Goal: Task Accomplishment & Management: Manage account settings

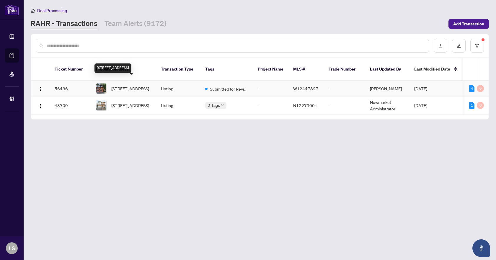
click at [133, 86] on span "61-3360 Council Ring Rd, Mississauga, Ontario L5L 2E4, Canada" at bounding box center [130, 88] width 38 height 6
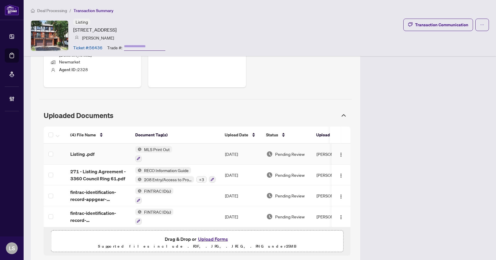
scroll to position [294, 0]
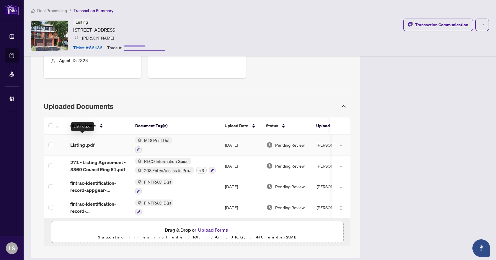
click at [90, 141] on span "Listing .pdf" at bounding box center [82, 144] width 24 height 7
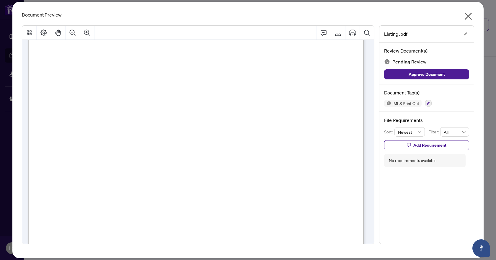
scroll to position [392, 0]
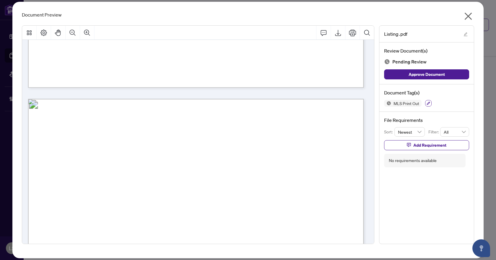
click at [427, 102] on icon "button" at bounding box center [429, 104] width 4 height 4
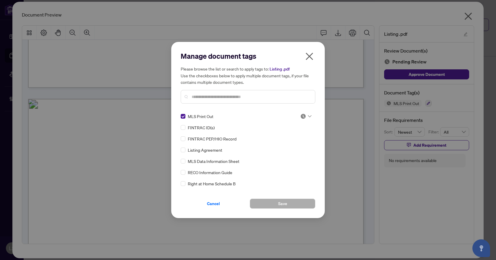
click at [309, 115] on icon at bounding box center [310, 116] width 4 height 2
click at [296, 145] on div "Approved" at bounding box center [286, 145] width 38 height 6
click at [300, 205] on button "Save" at bounding box center [283, 204] width 66 height 10
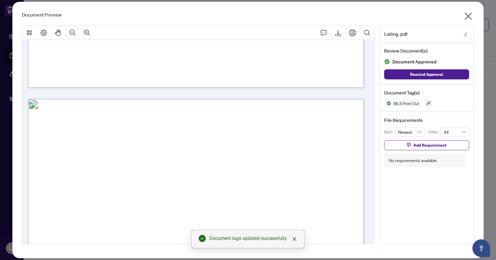
click at [466, 17] on icon "close" at bounding box center [467, 16] width 9 height 9
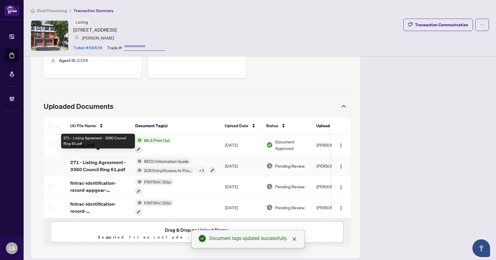
click at [89, 161] on span "271 - Listing Agreement - 3360 Council Ring 61.pdf" at bounding box center [98, 166] width 56 height 14
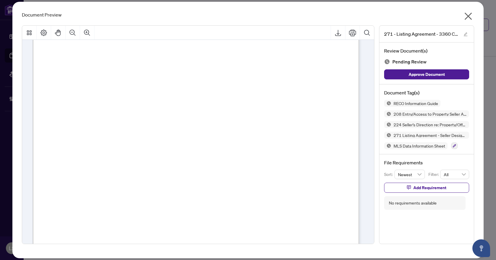
scroll to position [9649, 0]
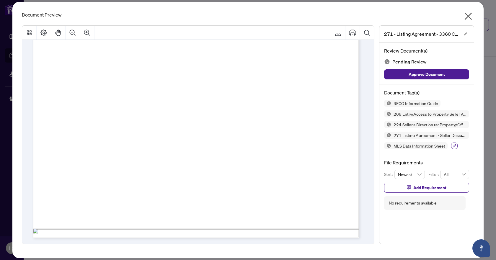
click at [456, 147] on icon "button" at bounding box center [455, 146] width 4 height 4
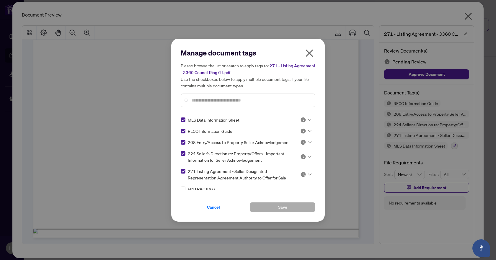
click at [309, 120] on icon at bounding box center [310, 120] width 4 height 2
click at [298, 150] on div "Approved" at bounding box center [286, 148] width 38 height 6
click at [308, 131] on icon at bounding box center [310, 131] width 4 height 2
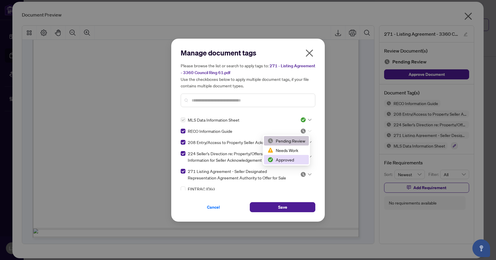
click at [296, 160] on div "Approved" at bounding box center [286, 159] width 38 height 6
click at [308, 141] on icon at bounding box center [310, 142] width 4 height 2
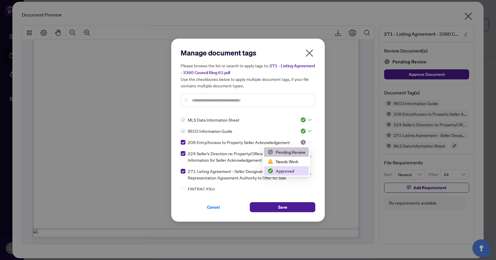
click at [301, 171] on div "Approved" at bounding box center [286, 171] width 38 height 6
click at [307, 154] on div at bounding box center [305, 157] width 11 height 6
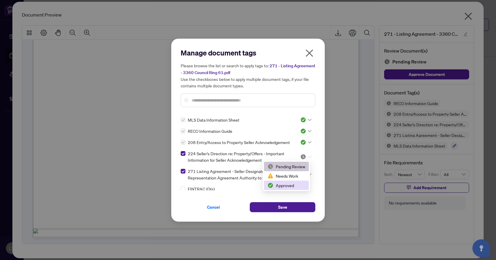
click at [293, 187] on div "Approved" at bounding box center [286, 185] width 38 height 6
click at [309, 173] on icon at bounding box center [310, 174] width 4 height 2
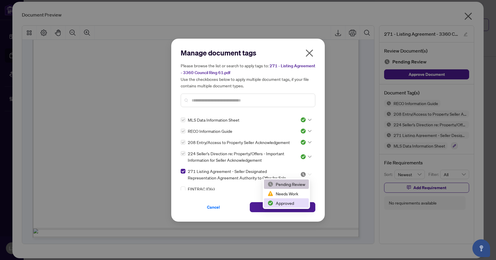
click at [291, 205] on div "Approved" at bounding box center [286, 203] width 38 height 6
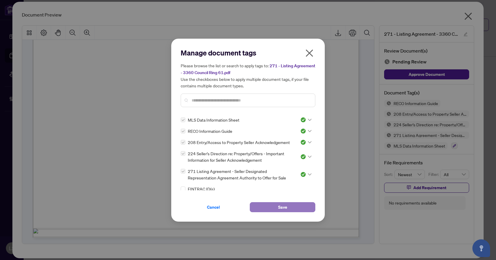
click at [293, 210] on button "Save" at bounding box center [283, 207] width 66 height 10
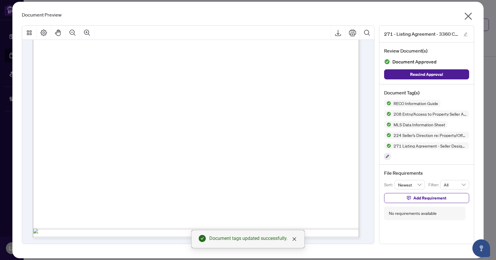
click at [468, 18] on icon "close" at bounding box center [467, 16] width 9 height 9
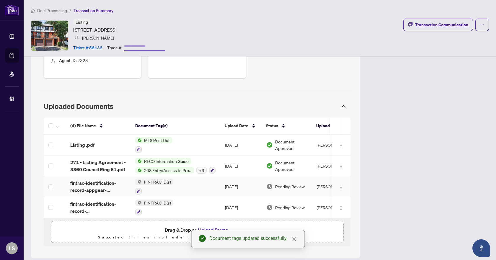
click at [90, 179] on span "fintrac-identification-record-appgear-mortgage-investment-limited-partnership-2…" at bounding box center [98, 186] width 56 height 14
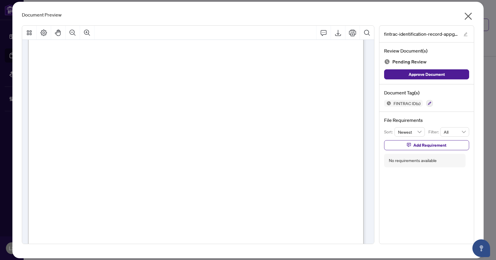
scroll to position [679, 0]
click at [429, 101] on button "button" at bounding box center [429, 103] width 6 height 6
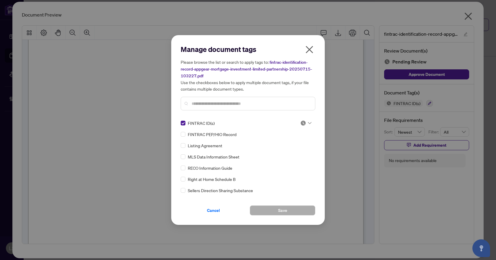
click at [304, 123] on img at bounding box center [303, 123] width 6 height 6
click at [295, 155] on div "Approved" at bounding box center [286, 151] width 38 height 6
click at [295, 210] on button "Save" at bounding box center [283, 210] width 66 height 10
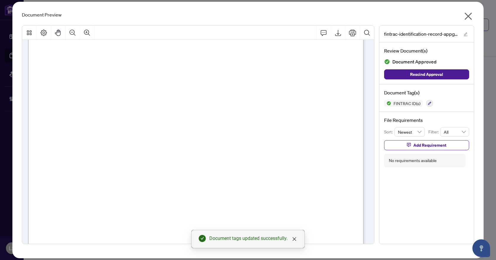
click at [469, 17] on icon "close" at bounding box center [468, 16] width 7 height 7
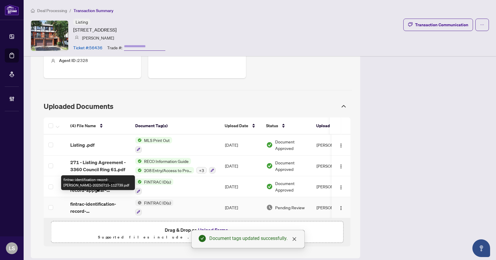
click at [96, 202] on span "fintrac-identification-record-dmitri-minevich-20250715-112739.pdf" at bounding box center [98, 207] width 56 height 14
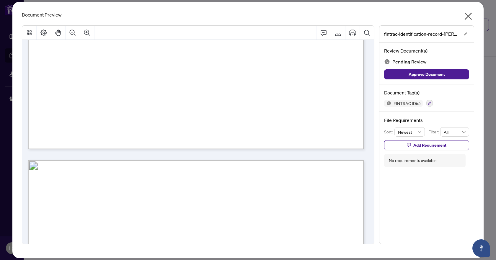
scroll to position [1240, 0]
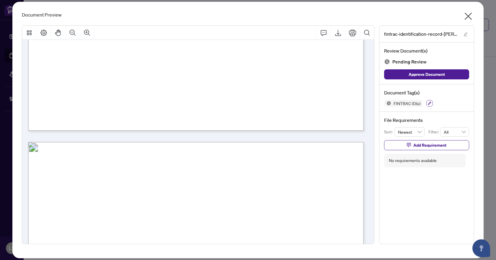
click at [428, 106] on button "button" at bounding box center [429, 103] width 6 height 6
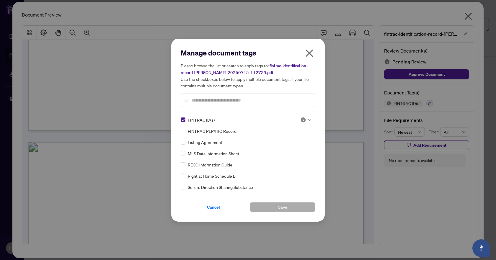
click at [304, 117] on div at bounding box center [305, 120] width 11 height 6
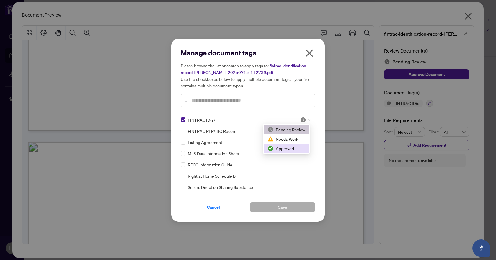
click at [290, 149] on div "Approved" at bounding box center [286, 148] width 38 height 6
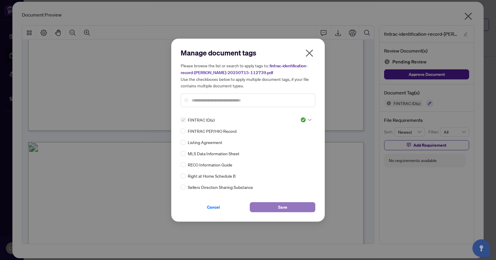
click at [296, 209] on button "Save" at bounding box center [283, 207] width 66 height 10
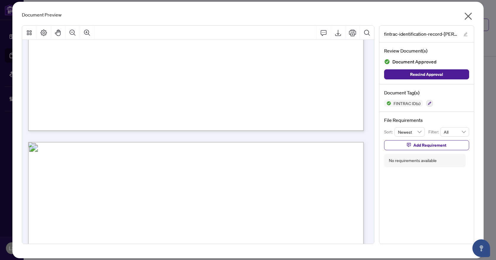
click at [470, 13] on icon "close" at bounding box center [467, 16] width 9 height 9
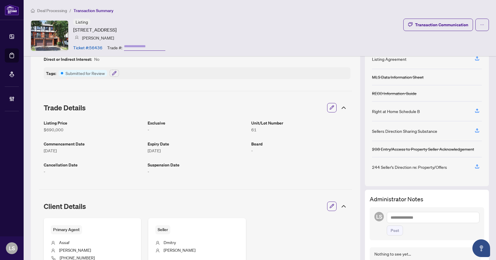
scroll to position [0, 0]
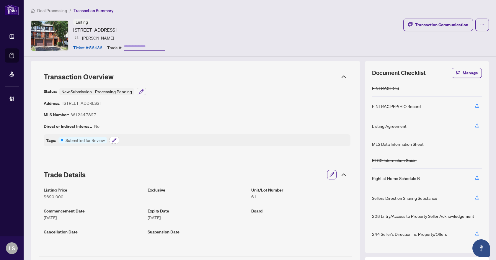
click at [115, 138] on icon "button" at bounding box center [114, 140] width 4 height 4
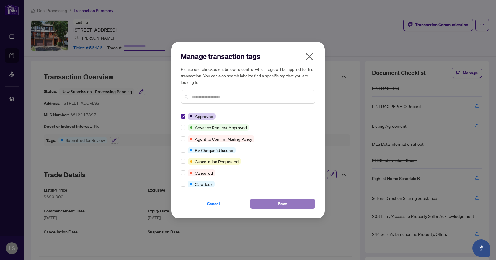
click at [295, 205] on button "Save" at bounding box center [283, 204] width 66 height 10
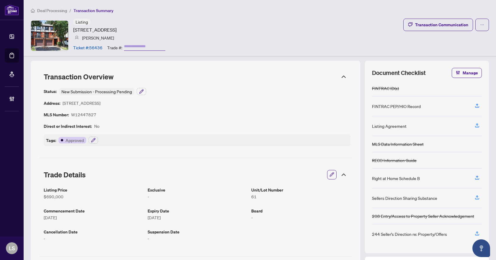
click at [53, 10] on span "Deal Processing" at bounding box center [52, 10] width 30 height 5
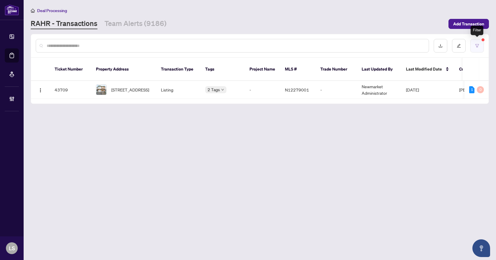
click at [481, 51] on button "button" at bounding box center [477, 46] width 14 height 14
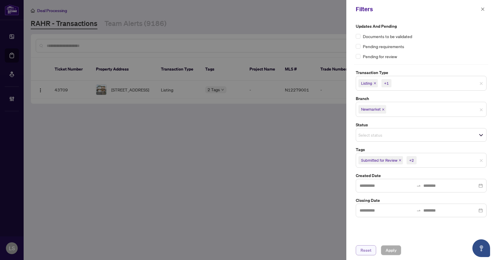
click at [368, 250] on span "Reset" at bounding box center [365, 250] width 11 height 9
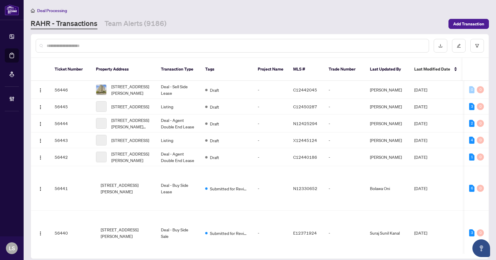
click at [101, 48] on input "text" at bounding box center [235, 46] width 377 height 6
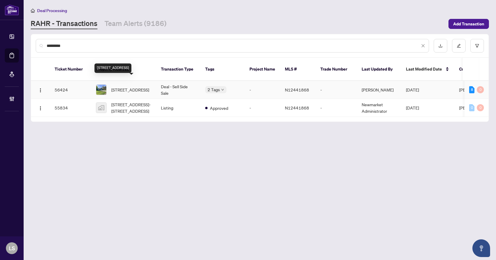
type input "*********"
click at [130, 88] on span "209 Wynhurst Rd, Georgina, Ontario L4P 2R6, Canada" at bounding box center [130, 89] width 38 height 6
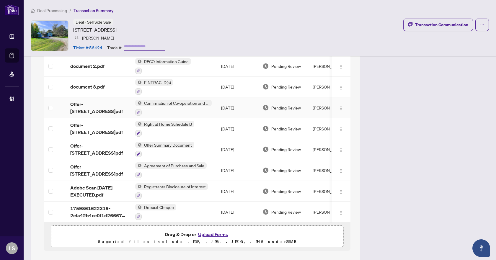
scroll to position [555, 0]
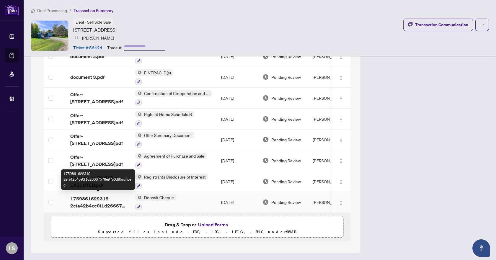
click at [99, 200] on span "1759861622319-2efa42b4ce0f1d26667578e97c0d85cc.jpeg" at bounding box center [98, 202] width 56 height 14
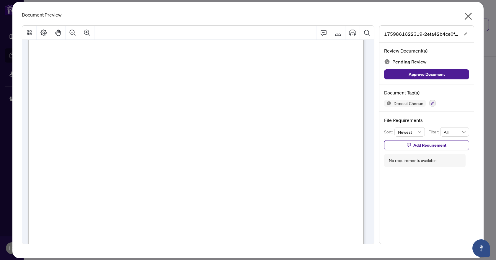
scroll to position [236, 0]
click at [472, 18] on icon "close" at bounding box center [467, 16] width 9 height 9
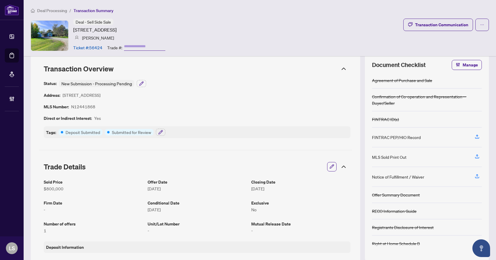
scroll to position [0, 0]
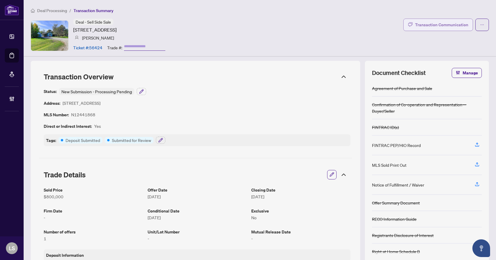
click at [434, 22] on div "Transaction Communication" at bounding box center [441, 24] width 53 height 9
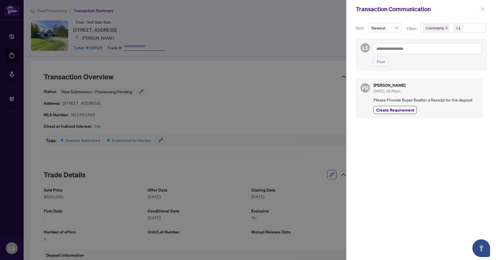
click at [483, 9] on icon "close" at bounding box center [483, 9] width 4 height 4
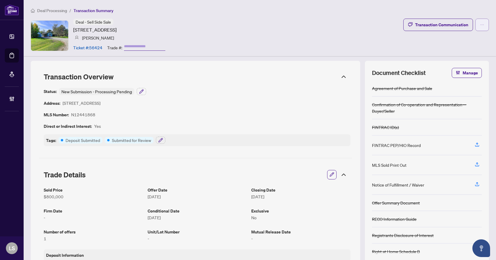
click at [481, 24] on button "button" at bounding box center [482, 25] width 14 height 12
click at [385, 28] on div "Deal - Sell Side Sale 209 Wynhurst Rd, Georgina, Ontario L4P 2R6, Canada Penelo…" at bounding box center [260, 36] width 458 height 34
click at [431, 27] on div "Transaction Communication" at bounding box center [441, 24] width 53 height 9
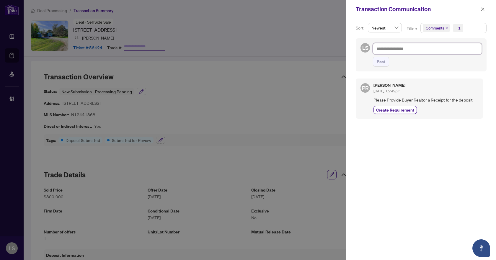
click at [394, 46] on textarea at bounding box center [427, 48] width 109 height 11
type textarea "*"
type textarea "**"
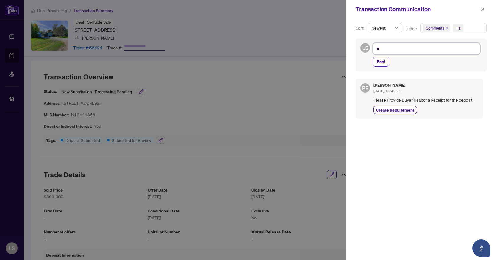
type textarea "***"
type textarea "****"
type textarea "*****"
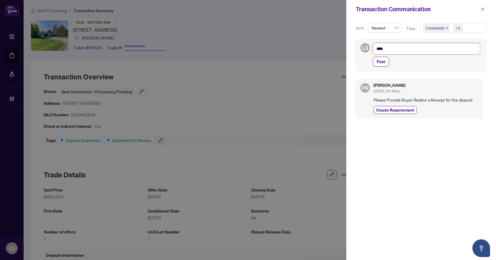
type textarea "*****"
type textarea "******"
type textarea "*******"
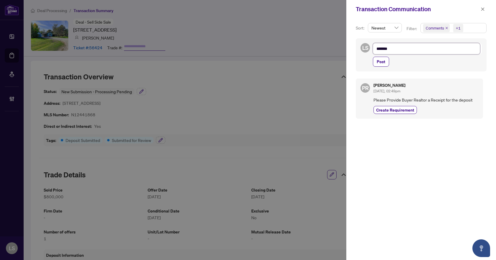
type textarea "********"
type textarea "*********"
type textarea "**********"
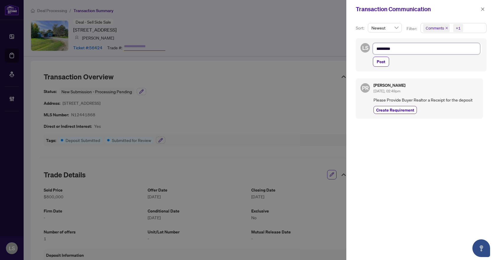
type textarea "**********"
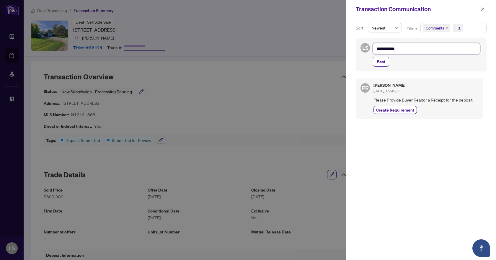
type textarea "**********"
type textarea "*********"
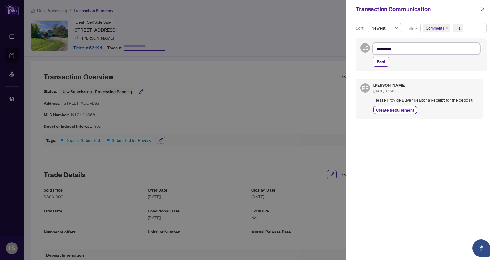
type textarea "*********"
type textarea "********"
type textarea "*******"
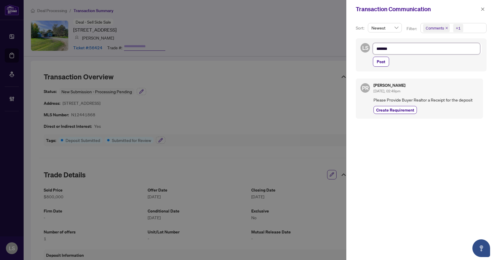
type textarea "******"
type textarea "*****"
type textarea "****"
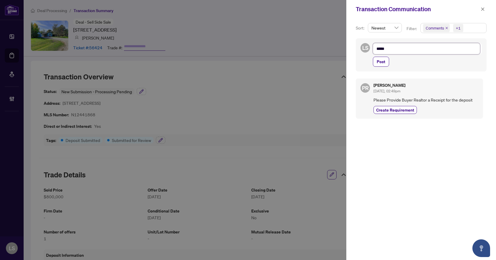
type textarea "****"
type textarea "***"
type textarea "**"
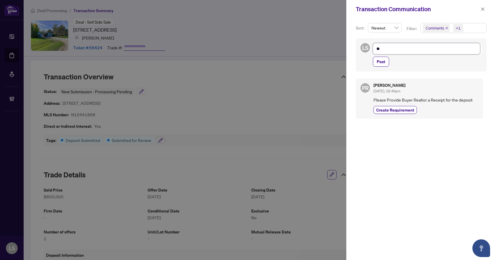
type textarea "*"
type textarea "**********"
click at [486, 8] on button "button" at bounding box center [483, 9] width 8 height 7
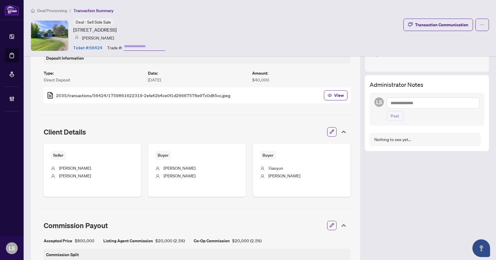
scroll to position [148, 0]
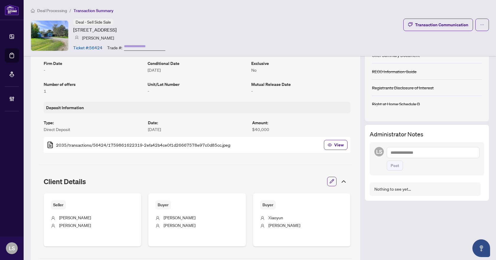
click at [391, 150] on textarea at bounding box center [433, 152] width 93 height 11
click at [412, 157] on span "RAHR Account ing" at bounding box center [435, 156] width 53 height 5
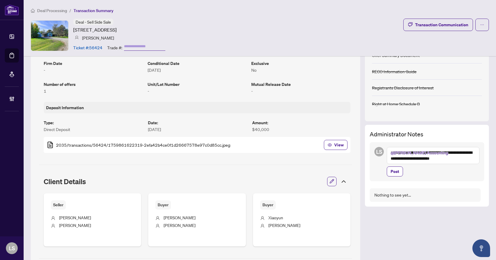
click at [410, 160] on textarea "**********" at bounding box center [433, 155] width 93 height 17
drag, startPoint x: 451, startPoint y: 158, endPoint x: 467, endPoint y: 158, distance: 15.7
click at [467, 158] on textarea "**********" at bounding box center [433, 155] width 93 height 17
click at [447, 159] on textarea "**********" at bounding box center [433, 155] width 93 height 17
click at [455, 159] on textarea "**********" at bounding box center [433, 155] width 93 height 17
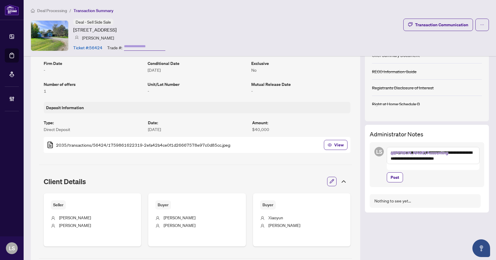
click at [465, 160] on textarea "**********" at bounding box center [433, 155] width 93 height 17
type textarea "**********"
click at [393, 174] on span "Post" at bounding box center [395, 177] width 9 height 9
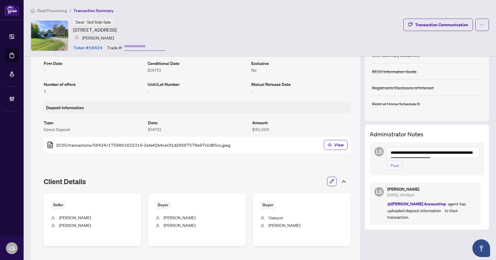
click at [51, 10] on span "Deal Processing" at bounding box center [52, 10] width 30 height 5
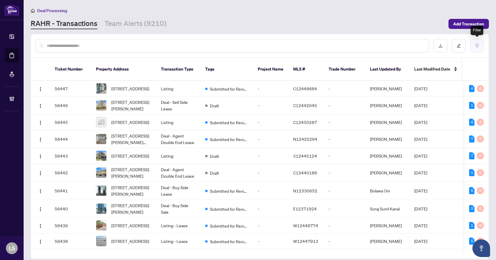
click at [475, 49] on button "button" at bounding box center [477, 46] width 14 height 14
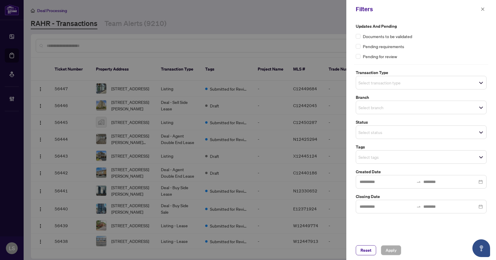
click at [407, 84] on span "Select transaction type" at bounding box center [421, 83] width 130 height 8
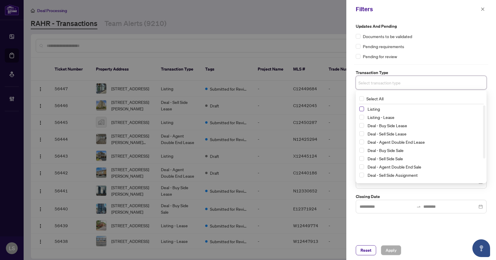
click at [361, 108] on span "Select Listing" at bounding box center [361, 109] width 5 height 5
click at [360, 118] on span "Select Listing - Lease" at bounding box center [361, 118] width 5 height 5
click at [425, 53] on div "Updates and Pending Documents to be validated Pending requirements Pending for …" at bounding box center [421, 41] width 131 height 37
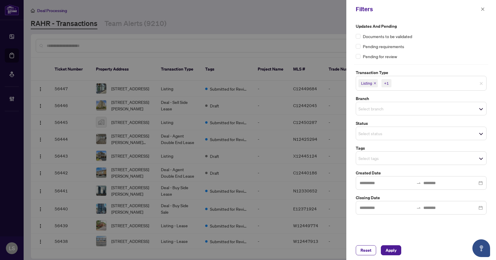
click at [372, 136] on input "search" at bounding box center [378, 133] width 41 height 7
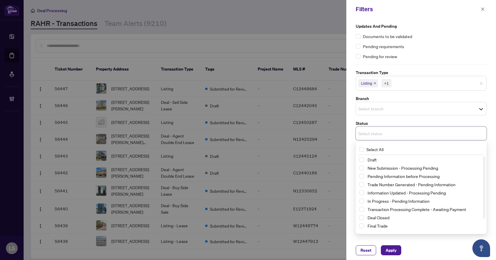
click at [381, 106] on input "search" at bounding box center [378, 108] width 41 height 7
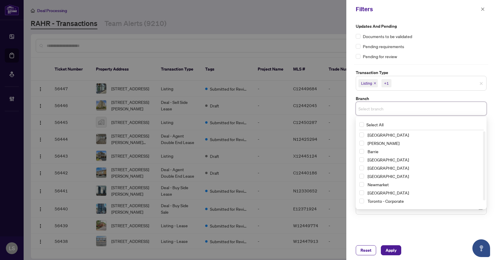
click at [359, 185] on div "Richmond Hill Vaughan Barrie Burlington Durham Mississauga Newmarket Ottawa Tor…" at bounding box center [421, 172] width 128 height 83
click at [362, 186] on span "Select Newmarket" at bounding box center [361, 184] width 5 height 5
click at [438, 53] on div "Pending for review" at bounding box center [421, 56] width 131 height 6
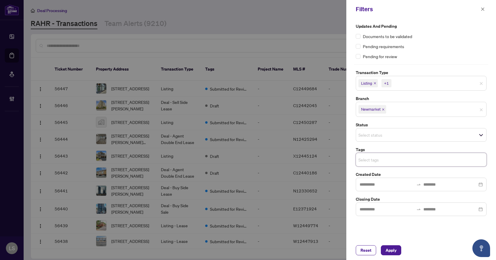
click at [372, 161] on input "search" at bounding box center [378, 159] width 41 height 7
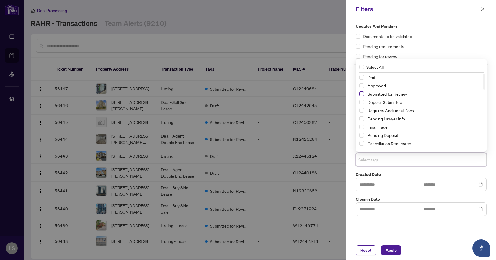
click at [362, 95] on span "Select Submitted for Review" at bounding box center [361, 94] width 5 height 5
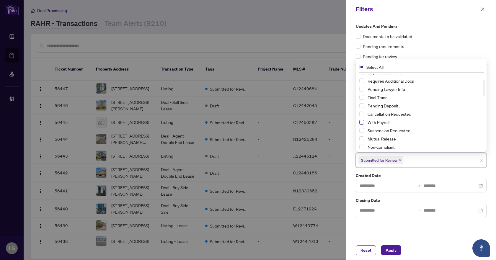
drag, startPoint x: 361, startPoint y: 132, endPoint x: 363, endPoint y: 123, distance: 8.7
click at [361, 132] on span "Select Suspension Requested" at bounding box center [361, 130] width 5 height 5
click at [363, 115] on span "Select Cancellation Requested" at bounding box center [361, 114] width 5 height 5
click at [394, 250] on span "Apply" at bounding box center [391, 250] width 11 height 9
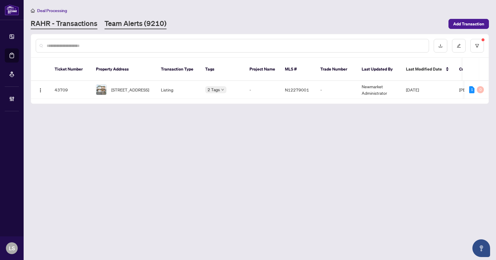
click at [143, 28] on link "Team Alerts (9210)" at bounding box center [136, 24] width 62 height 11
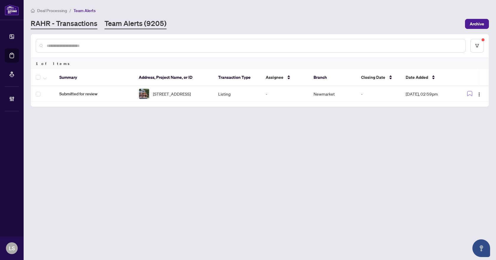
click at [81, 20] on link "RAHR - Transactions" at bounding box center [64, 24] width 67 height 11
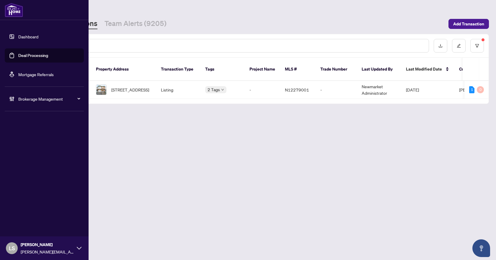
click at [36, 101] on span "Brokerage Management" at bounding box center [48, 99] width 61 height 6
click at [43, 99] on span "Brokerage Management" at bounding box center [48, 99] width 61 height 6
click at [30, 141] on link "Manage Agents" at bounding box center [26, 141] width 29 height 5
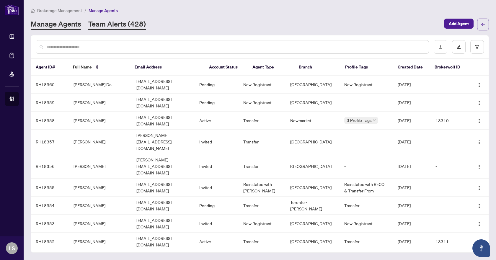
click at [117, 26] on link "Team Alerts (428)" at bounding box center [117, 24] width 58 height 11
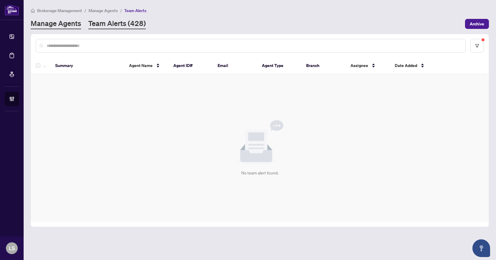
click at [69, 25] on link "Manage Agents" at bounding box center [56, 24] width 50 height 11
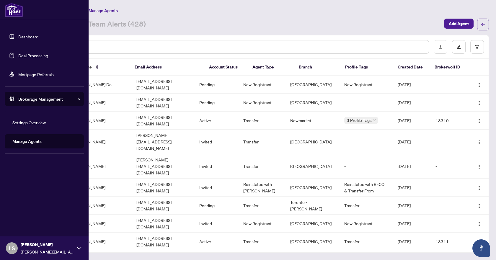
click at [27, 55] on link "Deal Processing" at bounding box center [33, 55] width 30 height 5
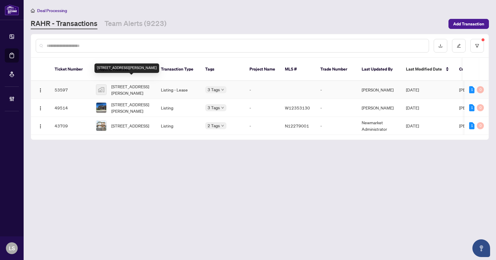
click at [143, 85] on span "[STREET_ADDRESS][PERSON_NAME]" at bounding box center [131, 89] width 40 height 13
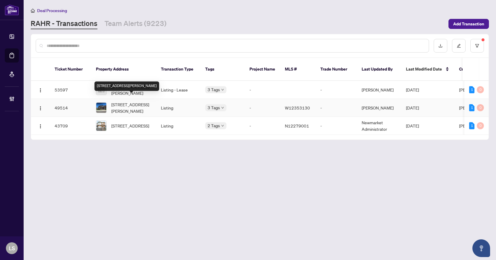
click at [135, 101] on span "[STREET_ADDRESS][PERSON_NAME]" at bounding box center [131, 107] width 40 height 13
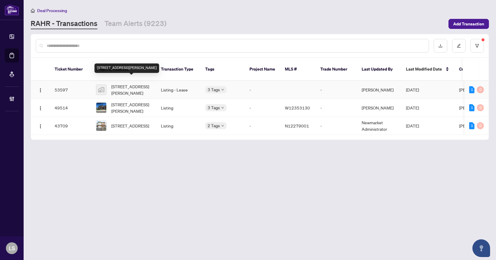
click at [120, 83] on span "[STREET_ADDRESS][PERSON_NAME]" at bounding box center [131, 89] width 40 height 13
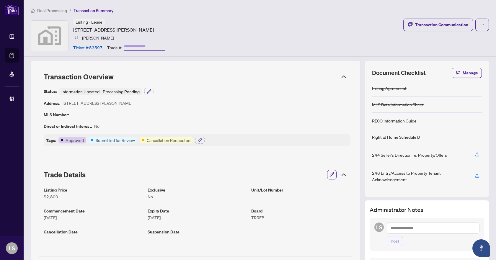
click at [53, 8] on span "Deal Processing" at bounding box center [52, 10] width 30 height 5
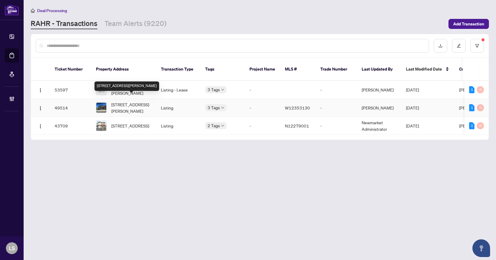
click at [132, 104] on span "[STREET_ADDRESS][PERSON_NAME]" at bounding box center [131, 107] width 40 height 13
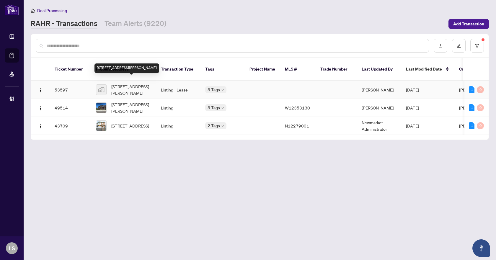
click at [133, 83] on span "[STREET_ADDRESS][PERSON_NAME]" at bounding box center [131, 89] width 40 height 13
click at [127, 83] on span "[STREET_ADDRESS][PERSON_NAME]" at bounding box center [131, 89] width 40 height 13
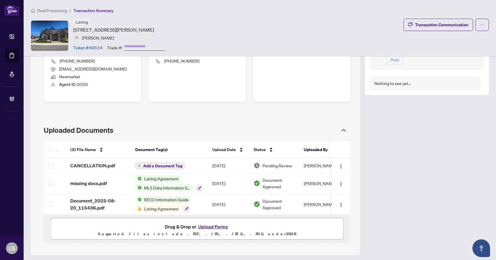
scroll to position [267, 0]
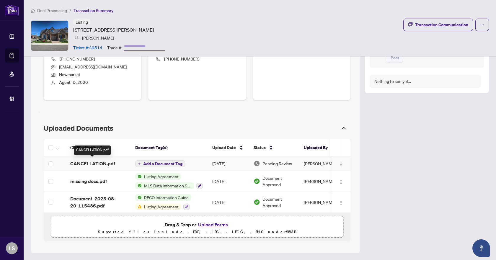
click at [106, 160] on span "CANCELLATION.pdf" at bounding box center [92, 163] width 45 height 7
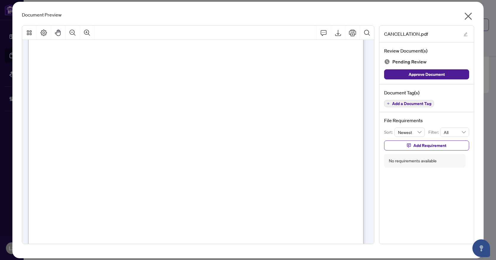
scroll to position [270, 0]
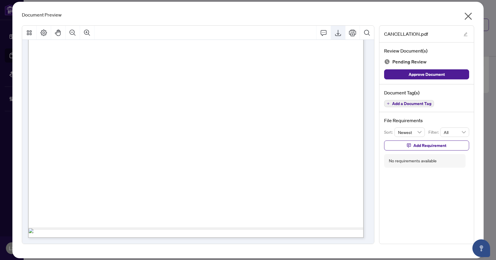
click at [337, 32] on icon "Export" at bounding box center [337, 32] width 7 height 7
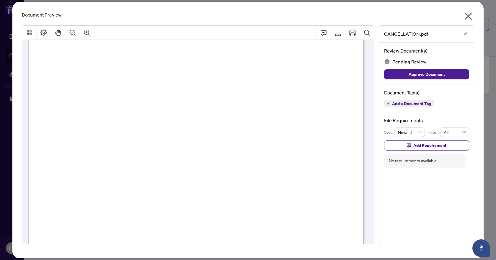
scroll to position [0, 0]
click at [469, 16] on icon "close" at bounding box center [468, 16] width 7 height 7
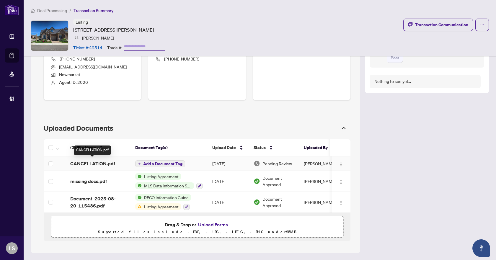
click at [91, 164] on span "CANCELLATION.pdf" at bounding box center [92, 163] width 45 height 7
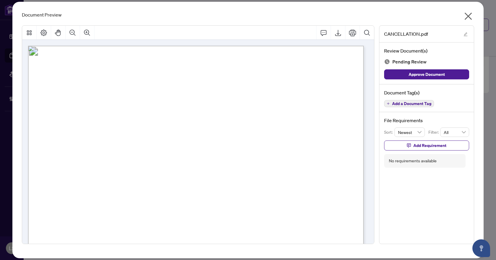
click at [425, 102] on span "Add a Document Tag" at bounding box center [411, 104] width 39 height 4
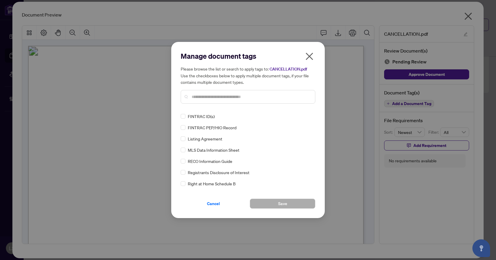
click at [217, 99] on input "text" at bounding box center [251, 97] width 119 height 6
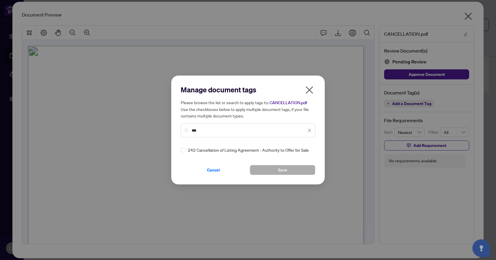
type input "***"
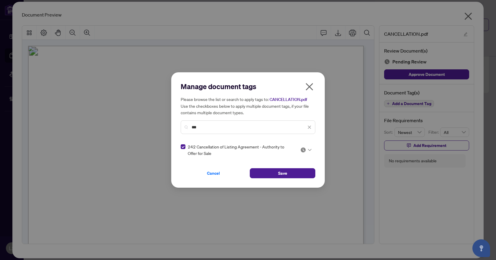
click at [310, 149] on icon at bounding box center [310, 150] width 4 height 2
click at [296, 170] on div "Needs Work" at bounding box center [288, 169] width 38 height 6
click at [293, 173] on button "Save" at bounding box center [283, 173] width 66 height 10
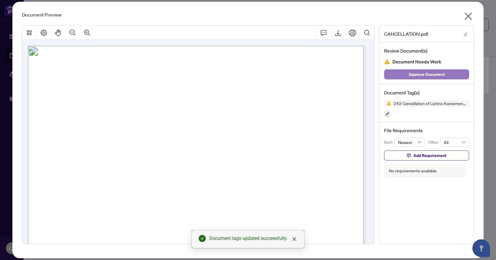
click at [407, 76] on button "Approve Document" at bounding box center [426, 74] width 85 height 10
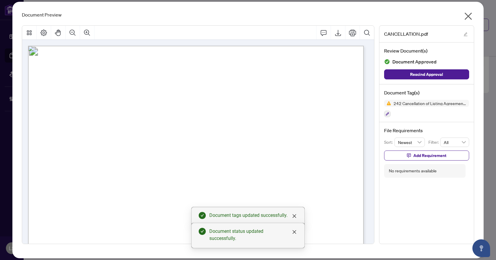
click at [466, 18] on icon "close" at bounding box center [467, 16] width 9 height 9
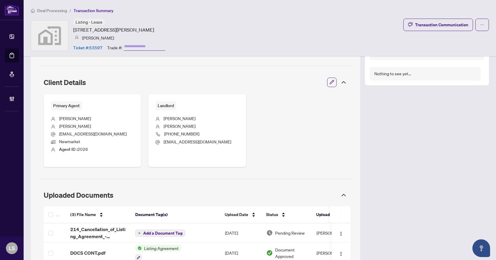
scroll to position [264, 0]
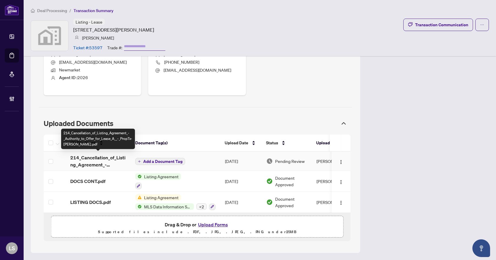
click at [103, 158] on span "214_Cancellation_of_Listing_Agreement_-_Authority_to_Offer_for_Lease_A__-_PropT…" at bounding box center [98, 161] width 56 height 14
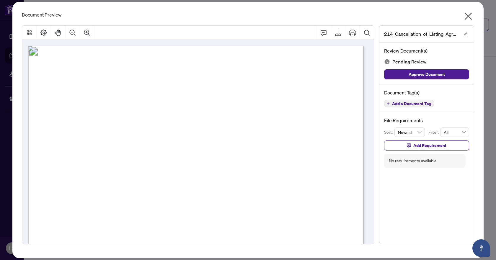
scroll to position [207, 0]
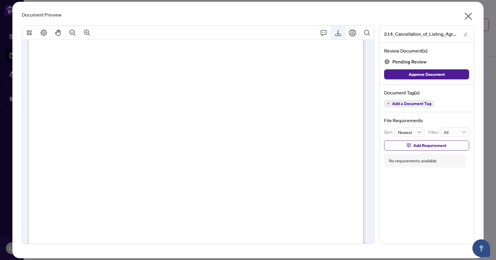
click at [341, 33] on icon "Export" at bounding box center [337, 32] width 7 height 7
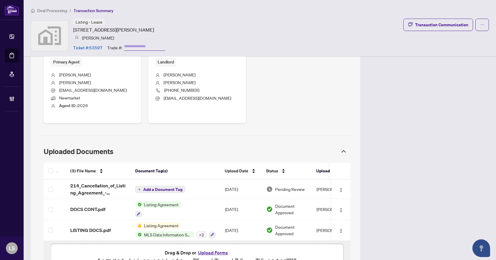
scroll to position [264, 0]
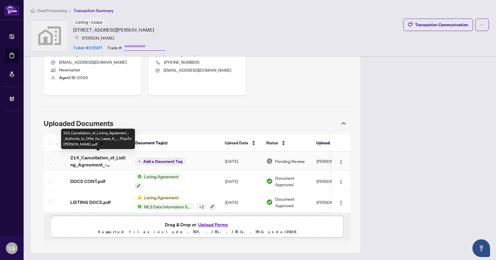
click at [96, 160] on span "214_Cancellation_of_Listing_Agreement_-_Authority_to_Offer_for_Lease_A__-_PropT…" at bounding box center [98, 161] width 56 height 14
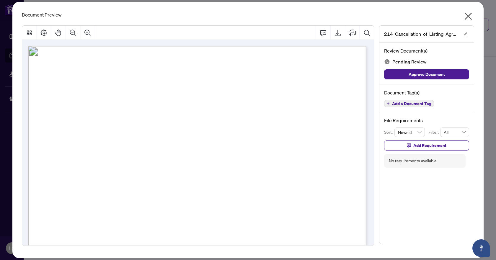
click at [426, 104] on span "Add a Document Tag" at bounding box center [411, 104] width 39 height 4
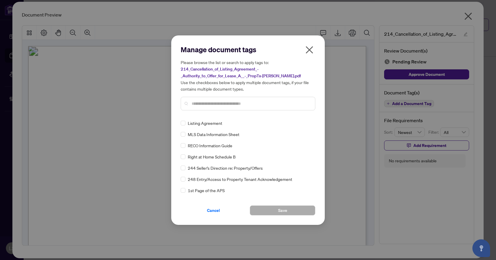
click at [215, 102] on input "text" at bounding box center [251, 103] width 119 height 6
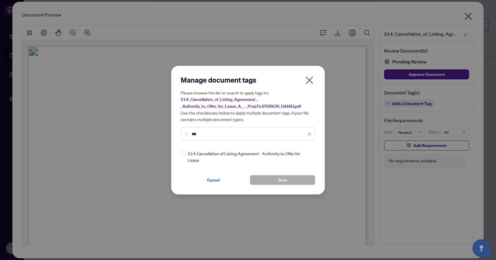
type input "***"
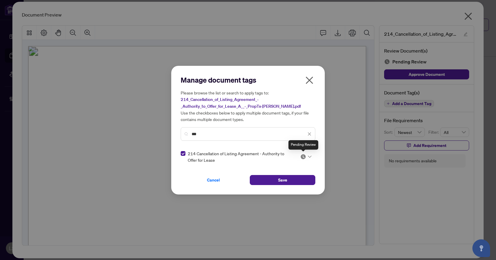
click at [308, 157] on icon at bounding box center [310, 157] width 4 height 2
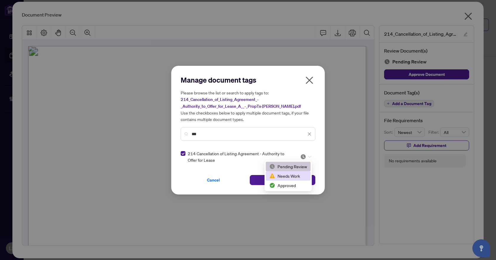
click at [301, 173] on div "Needs Work" at bounding box center [288, 176] width 38 height 6
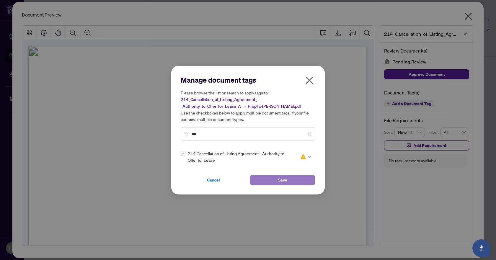
click at [301, 177] on button "Save" at bounding box center [283, 180] width 66 height 10
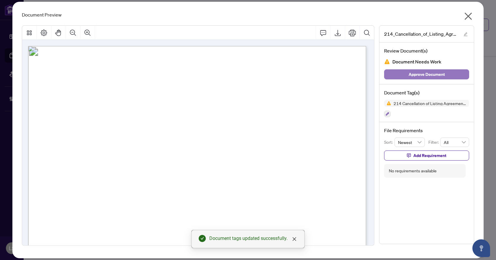
click at [423, 74] on span "Approve Document" at bounding box center [427, 74] width 36 height 9
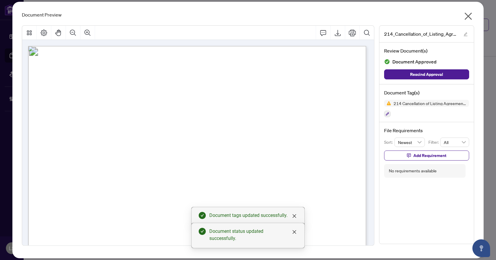
click at [468, 14] on icon "close" at bounding box center [467, 16] width 9 height 9
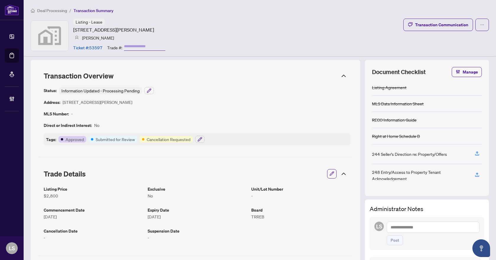
scroll to position [0, 0]
click at [58, 9] on span "Deal Processing" at bounding box center [52, 10] width 30 height 5
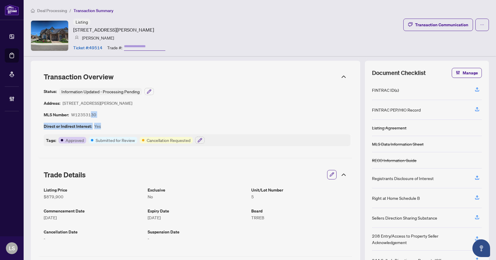
drag, startPoint x: 105, startPoint y: 115, endPoint x: 91, endPoint y: 115, distance: 13.9
click at [91, 115] on div "Status: Information Updated - Processing Pending Address: [STREET_ADDRESS][PERS…" at bounding box center [197, 117] width 307 height 58
click at [102, 114] on div "Status: Information Updated - Processing Pending Address: [STREET_ADDRESS][PERS…" at bounding box center [197, 117] width 307 height 58
drag, startPoint x: 98, startPoint y: 114, endPoint x: 72, endPoint y: 114, distance: 26.0
click at [72, 114] on div "Status: Information Updated - Processing Pending Address: [STREET_ADDRESS][PERS…" at bounding box center [197, 117] width 307 height 58
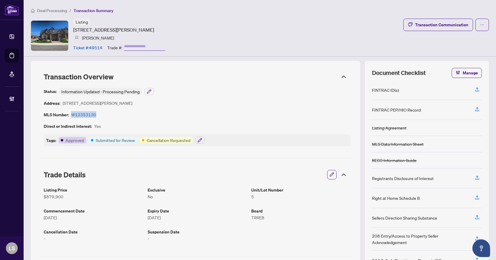
copy article "W12353130"
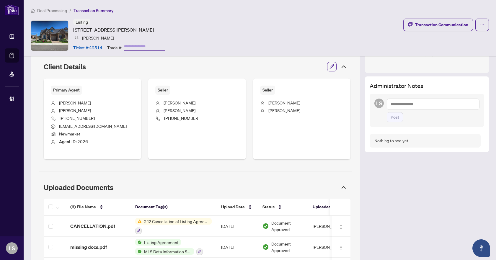
scroll to position [273, 0]
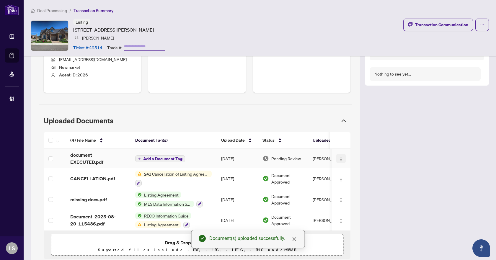
click at [339, 158] on img "button" at bounding box center [341, 159] width 5 height 5
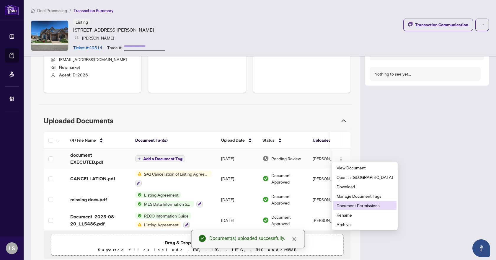
click at [342, 205] on span "Document Permissions" at bounding box center [365, 205] width 56 height 6
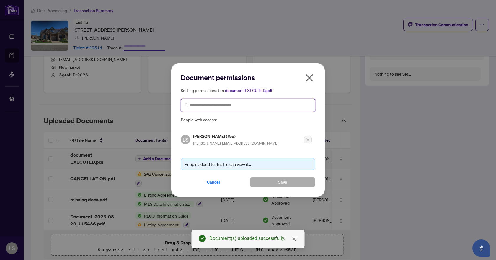
click at [208, 106] on input "search" at bounding box center [250, 105] width 122 height 6
type input "**********"
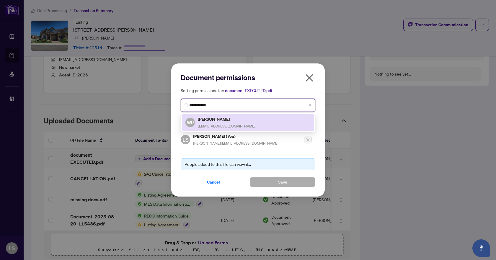
click at [212, 122] on div "Walter Ranieri walterranieri64@gmail.com" at bounding box center [227, 123] width 58 height 14
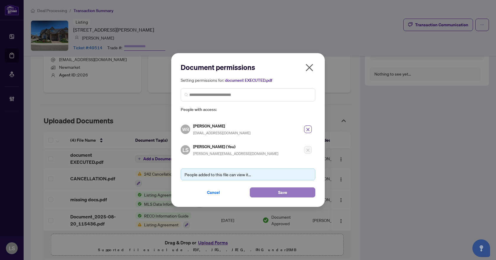
click at [265, 191] on button "Save" at bounding box center [283, 192] width 66 height 10
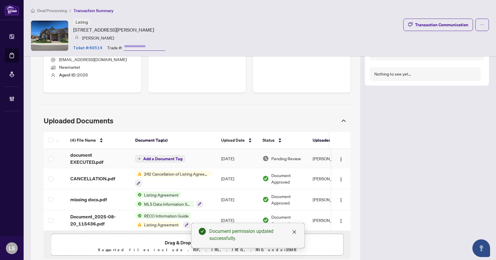
click at [109, 153] on span "document EXECUTED.pdf" at bounding box center [98, 158] width 56 height 14
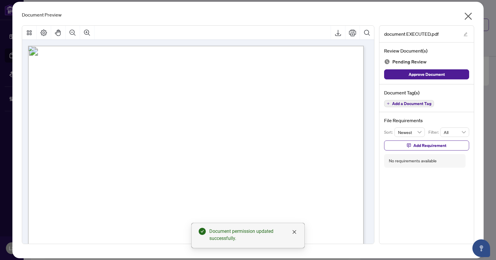
click at [412, 105] on span "Add a Document Tag" at bounding box center [411, 104] width 39 height 4
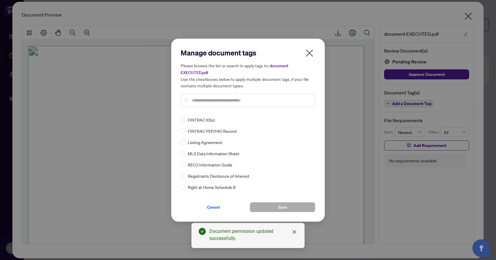
click at [201, 97] on input "text" at bounding box center [251, 100] width 119 height 6
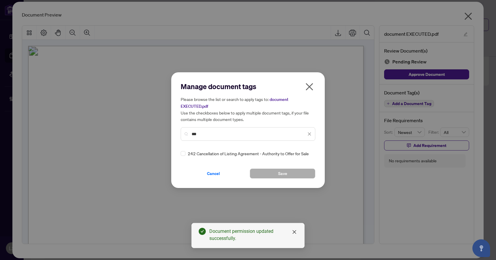
type input "***"
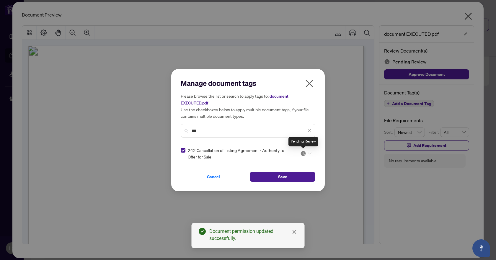
click at [303, 154] on img at bounding box center [303, 154] width 6 height 6
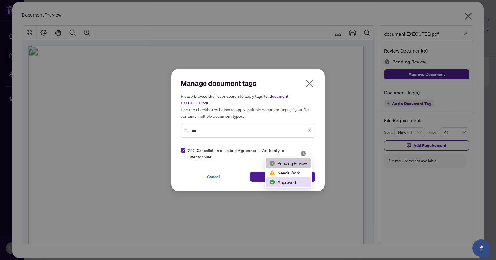
click at [289, 183] on div "Approved" at bounding box center [288, 182] width 38 height 6
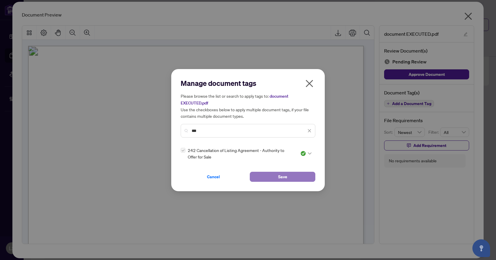
click at [289, 177] on button "Save" at bounding box center [283, 177] width 66 height 10
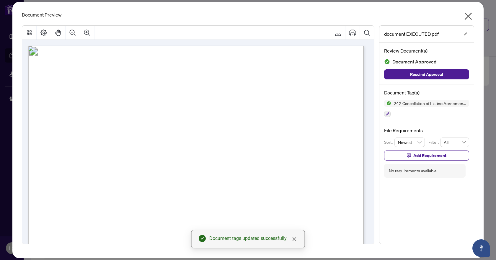
click at [469, 19] on icon "close" at bounding box center [467, 16] width 9 height 9
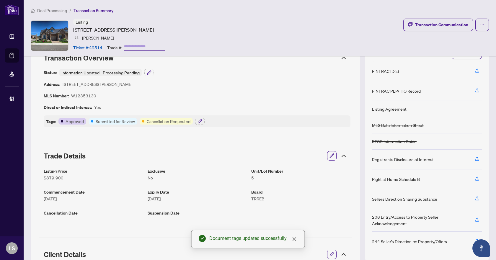
scroll to position [30, 0]
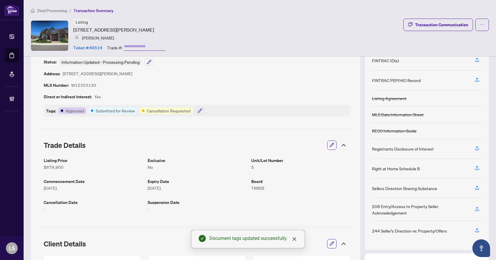
click at [329, 143] on icon "button" at bounding box center [331, 145] width 5 height 5
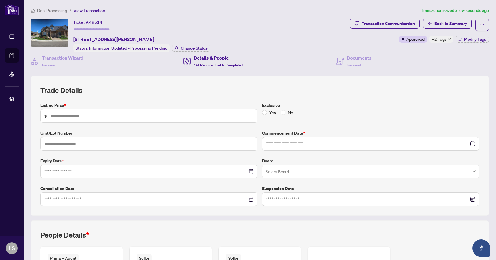
type input "*******"
type input "*"
type input "**********"
click at [200, 204] on div at bounding box center [148, 199] width 217 height 14
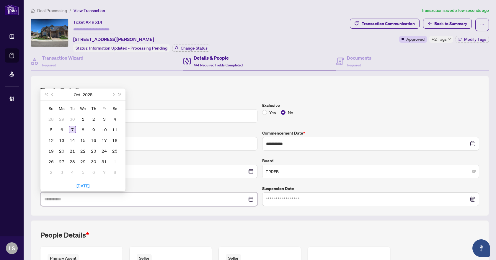
type input "**********"
click at [71, 128] on div "7" at bounding box center [72, 129] width 7 height 7
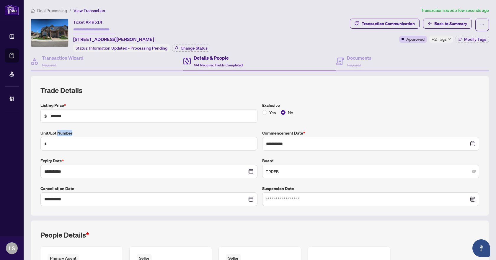
click at [71, 128] on div "**********" at bounding box center [259, 154] width 443 height 104
click at [283, 87] on h2 "Trade Details" at bounding box center [259, 90] width 439 height 9
click at [441, 40] on span "+2 Tags" at bounding box center [439, 39] width 15 height 7
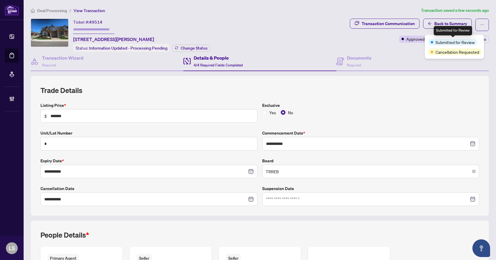
click at [387, 50] on div "Transaction Communication Back to Summary Approved +2 Tags Modify Tags" at bounding box center [419, 35] width 141 height 33
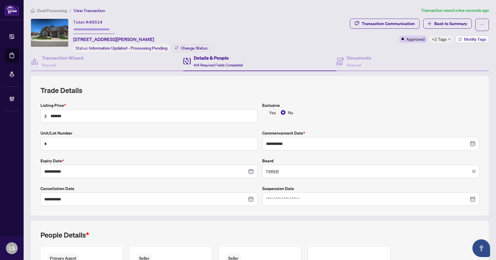
click at [473, 41] on span "Modify Tags" at bounding box center [475, 39] width 22 height 4
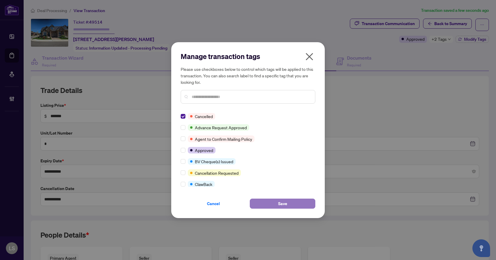
click at [270, 201] on button "Save" at bounding box center [283, 204] width 66 height 10
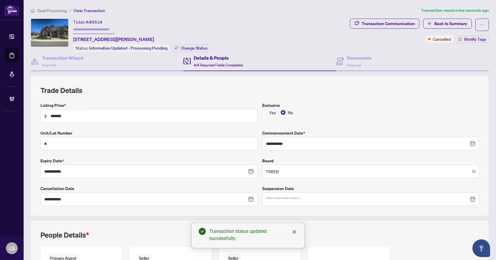
click at [58, 8] on span "Deal Processing" at bounding box center [52, 10] width 30 height 5
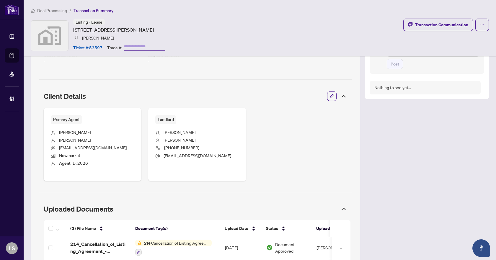
scroll to position [265, 0]
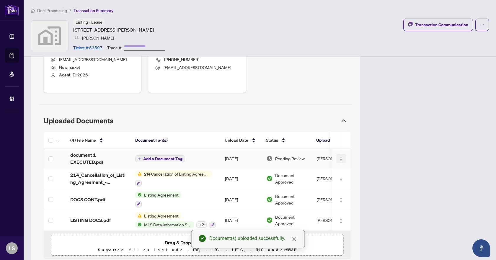
click at [339, 156] on span "button" at bounding box center [341, 158] width 5 height 6
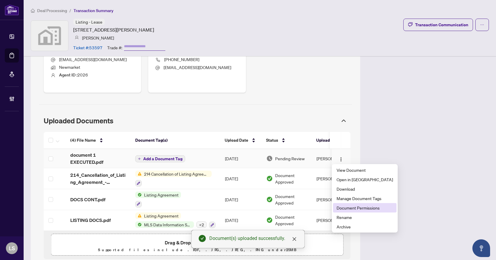
click at [349, 208] on span "Document Permissions" at bounding box center [365, 208] width 56 height 6
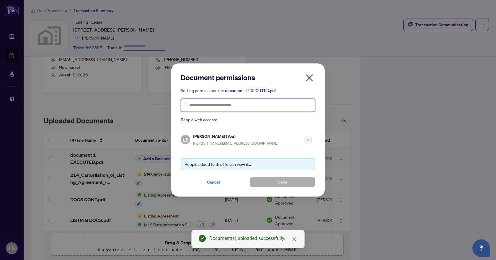
click at [210, 104] on input "search" at bounding box center [250, 105] width 122 height 6
type input "**********"
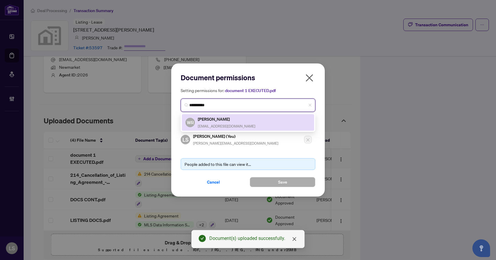
click at [209, 122] on div "[PERSON_NAME] [EMAIL_ADDRESS][DOMAIN_NAME]" at bounding box center [227, 123] width 58 height 14
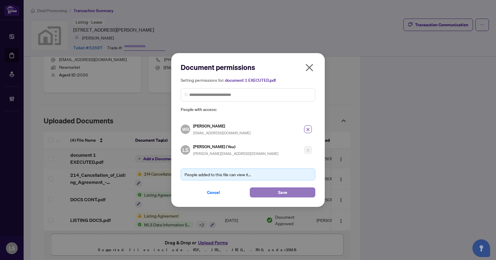
click at [283, 192] on span "Save" at bounding box center [282, 192] width 9 height 9
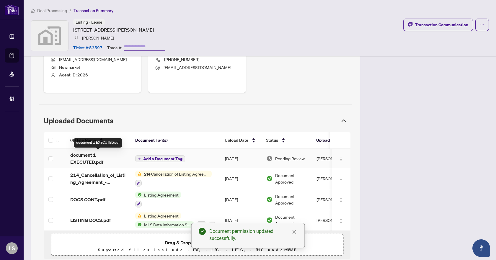
click at [99, 162] on span "document 1 EXECUTED.pdf" at bounding box center [98, 158] width 56 height 14
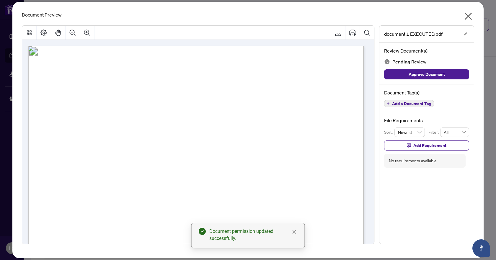
click at [404, 105] on span "Add a Document Tag" at bounding box center [411, 104] width 39 height 4
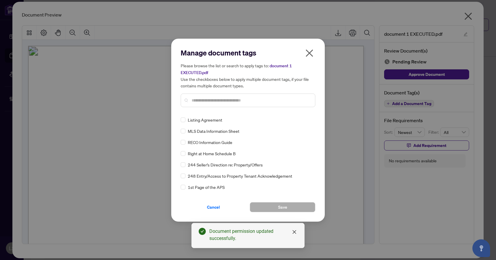
click at [221, 99] on input "text" at bounding box center [251, 100] width 119 height 6
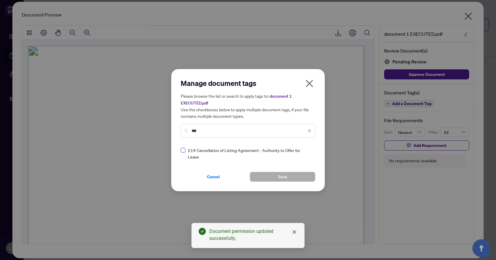
type input "***"
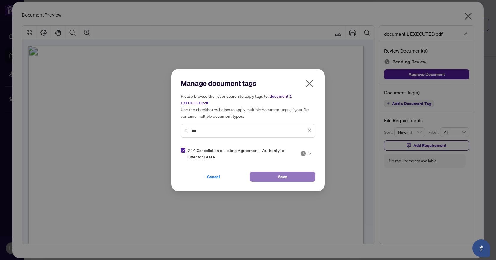
click at [276, 176] on button "Save" at bounding box center [283, 177] width 66 height 10
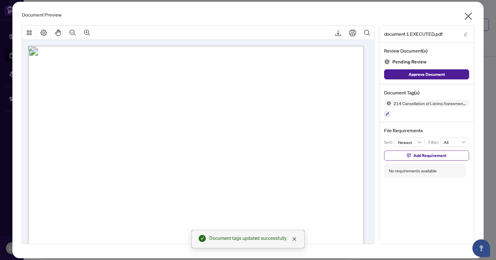
click at [467, 15] on icon "close" at bounding box center [468, 16] width 7 height 7
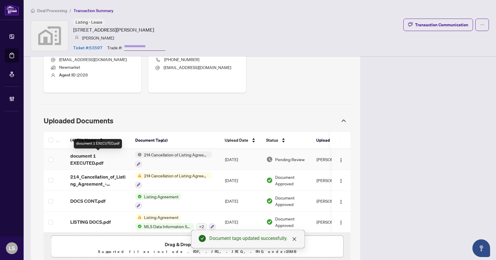
click at [81, 163] on span "document 1 EXECUTED.pdf" at bounding box center [98, 159] width 56 height 14
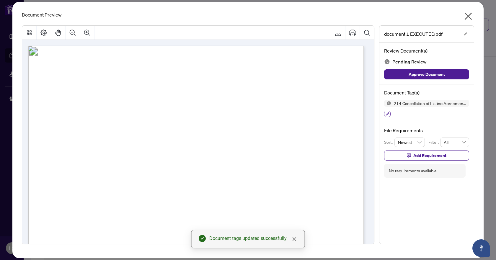
click at [388, 115] on icon "button" at bounding box center [388, 114] width 4 height 4
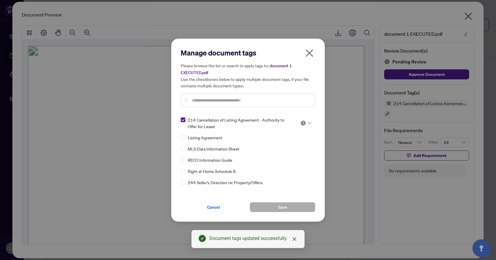
click at [308, 123] on icon at bounding box center [310, 123] width 4 height 2
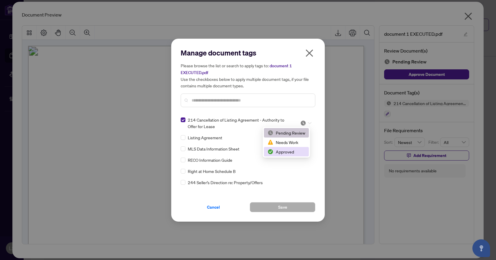
click at [298, 154] on div "Approved" at bounding box center [286, 151] width 38 height 6
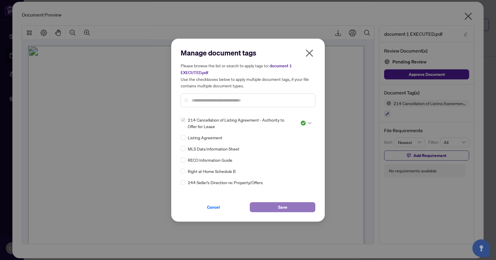
click at [300, 207] on button "Save" at bounding box center [283, 207] width 66 height 10
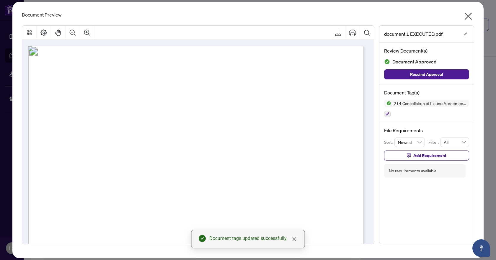
click at [469, 14] on icon "close" at bounding box center [467, 16] width 9 height 9
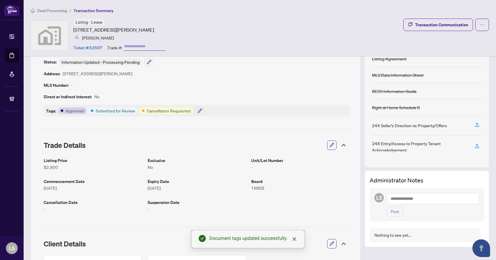
scroll to position [29, 0]
click at [330, 145] on button "button" at bounding box center [332, 146] width 8 height 10
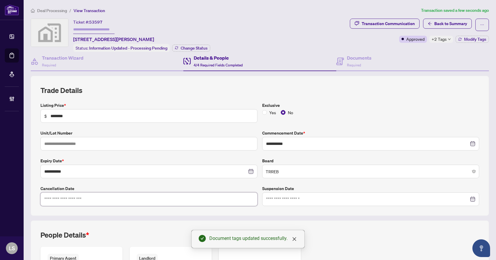
click at [203, 199] on input at bounding box center [145, 199] width 203 height 6
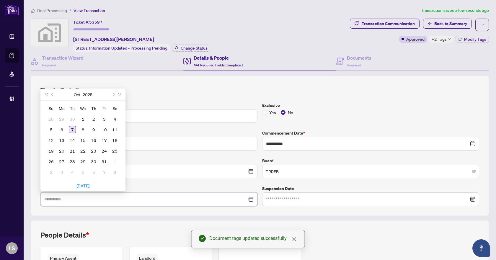
type input "**********"
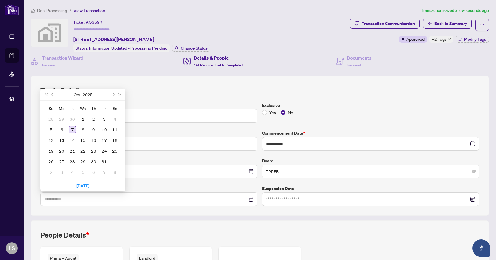
click at [74, 129] on div "7" at bounding box center [72, 129] width 7 height 7
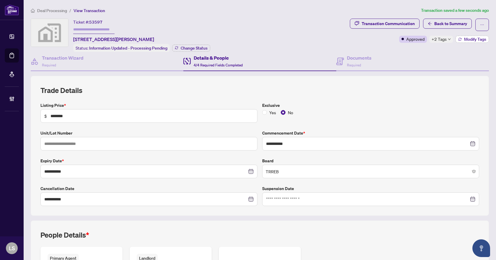
click at [467, 38] on span "Modify Tags" at bounding box center [475, 39] width 22 height 4
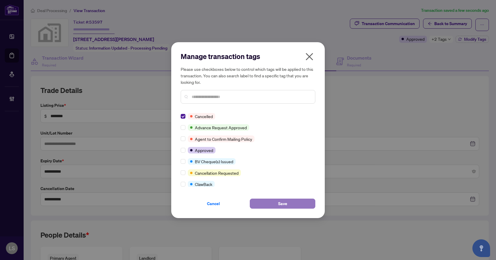
click at [289, 200] on button "Save" at bounding box center [283, 204] width 66 height 10
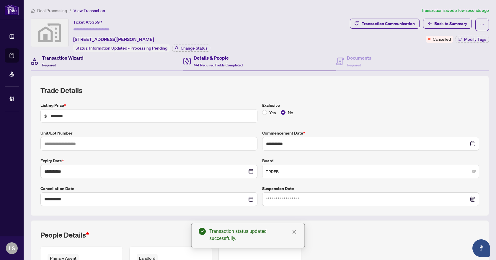
click at [65, 63] on div "Transaction Wizard Required" at bounding box center [63, 61] width 42 height 14
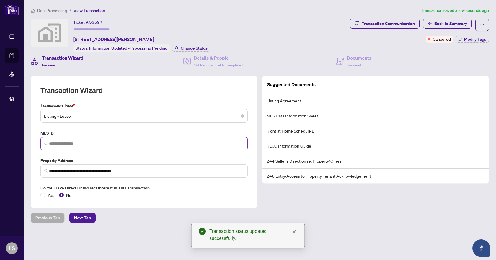
click at [84, 146] on span at bounding box center [143, 143] width 207 height 13
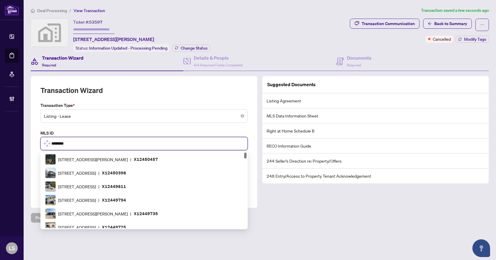
type input "*********"
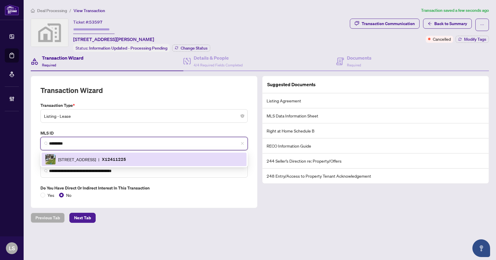
click at [88, 161] on span "265 RIDLEY Cres, Southgate, Ontario N0C 1B0, Canada" at bounding box center [77, 159] width 38 height 6
type input "**********"
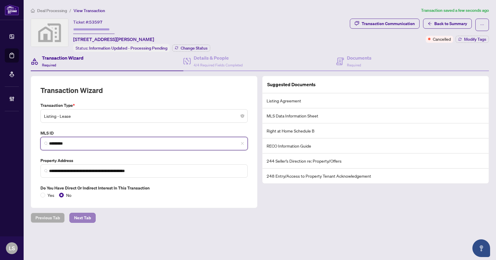
type input "*********"
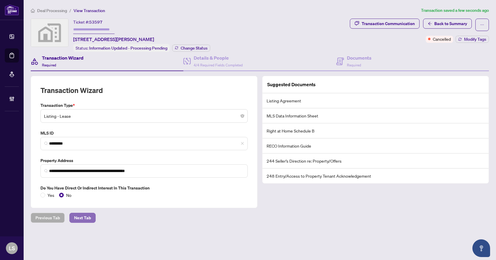
click at [88, 218] on span "Next Tab" at bounding box center [82, 217] width 17 height 9
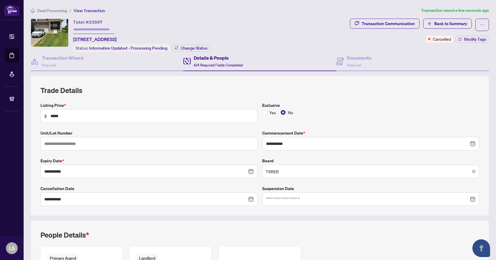
click at [49, 11] on span "Deal Processing" at bounding box center [52, 10] width 30 height 5
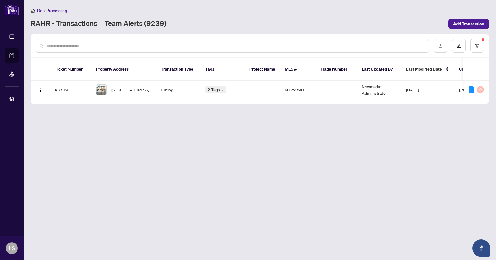
click at [125, 23] on link "Team Alerts (9239)" at bounding box center [136, 24] width 62 height 11
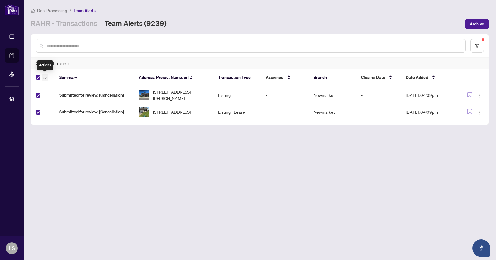
click at [43, 79] on button "button" at bounding box center [45, 77] width 6 height 7
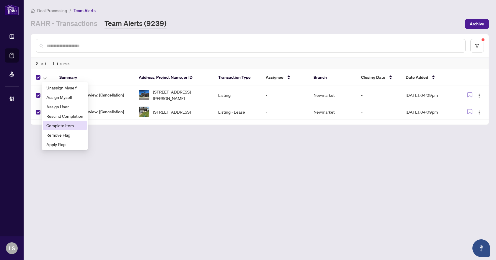
click at [53, 126] on span "Complete Item" at bounding box center [64, 125] width 37 height 6
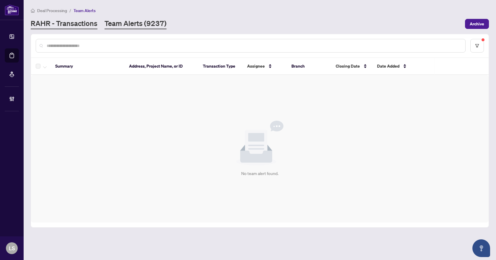
click at [59, 24] on link "RAHR - Transactions" at bounding box center [64, 24] width 67 height 11
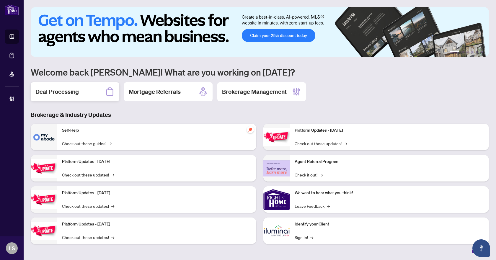
click at [64, 92] on h2 "Deal Processing" at bounding box center [56, 92] width 43 height 8
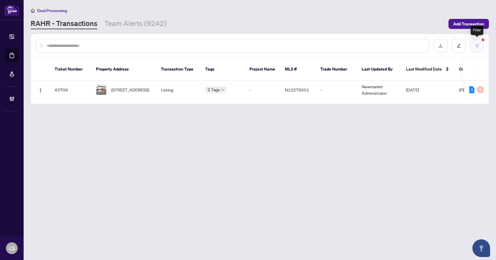
click at [477, 47] on icon "filter" at bounding box center [477, 45] width 4 height 3
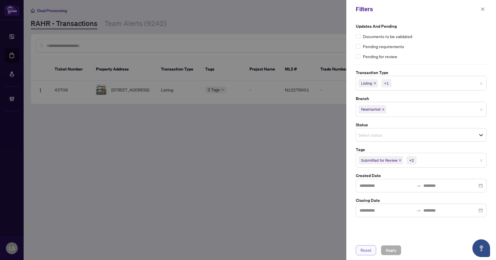
click at [361, 251] on span "Reset" at bounding box center [365, 250] width 11 height 9
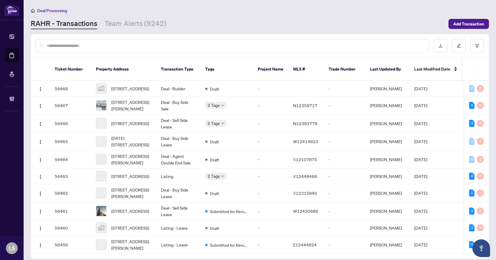
click at [63, 44] on input "text" at bounding box center [235, 46] width 377 height 6
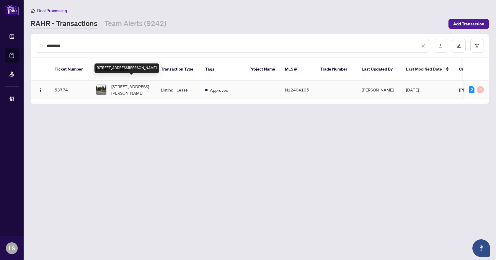
type input "********"
click at [139, 86] on span "[STREET_ADDRESS][PERSON_NAME]" at bounding box center [131, 89] width 40 height 13
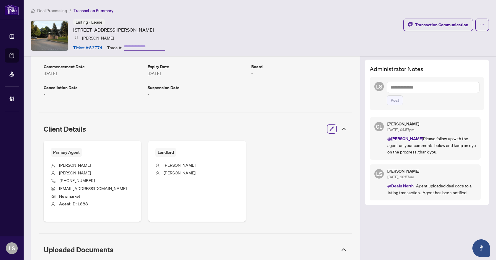
scroll to position [177, 0]
